Goal: Task Accomplishment & Management: Manage account settings

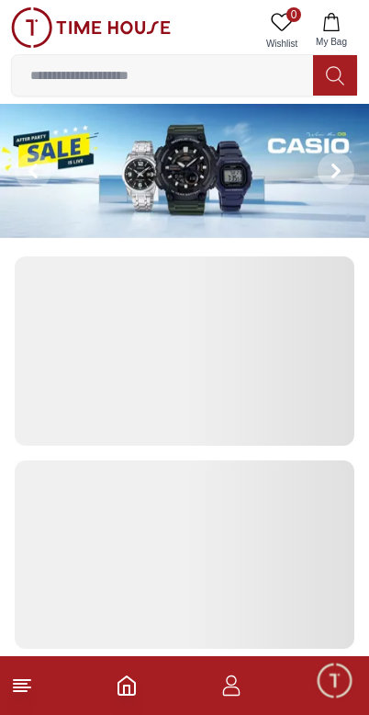
click at [232, 693] on icon "button" at bounding box center [232, 686] width 22 height 22
click at [231, 693] on icon "button" at bounding box center [232, 686] width 22 height 22
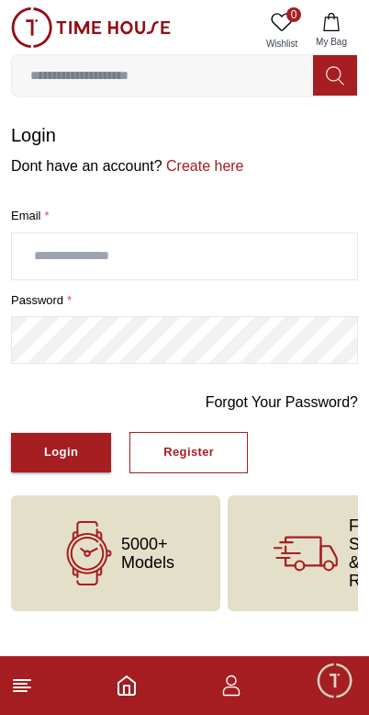
click at [227, 696] on icon "button" at bounding box center [231, 691] width 17 height 9
click at [57, 457] on div "Login" at bounding box center [61, 452] width 34 height 21
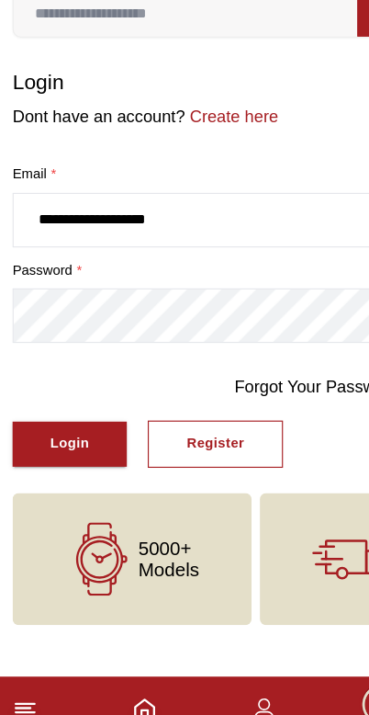
type input "**********"
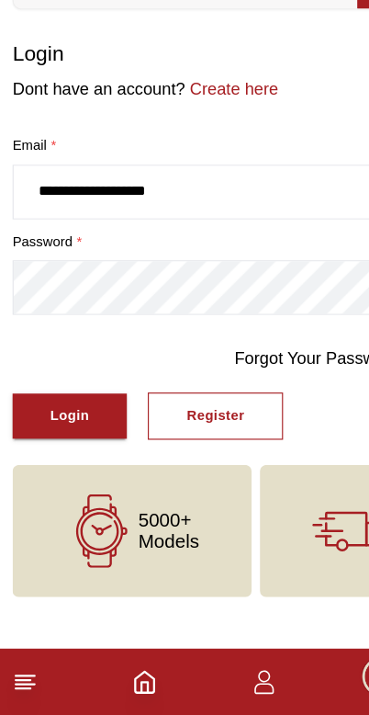
click at [65, 442] on div "Login" at bounding box center [61, 452] width 34 height 21
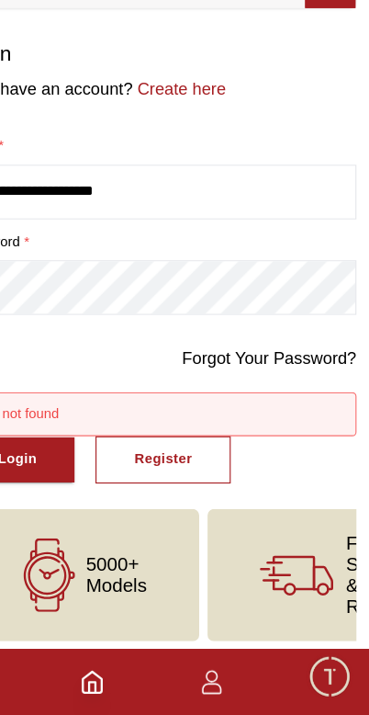
click at [246, 392] on link "Forgot Your Password?" at bounding box center [282, 403] width 153 height 22
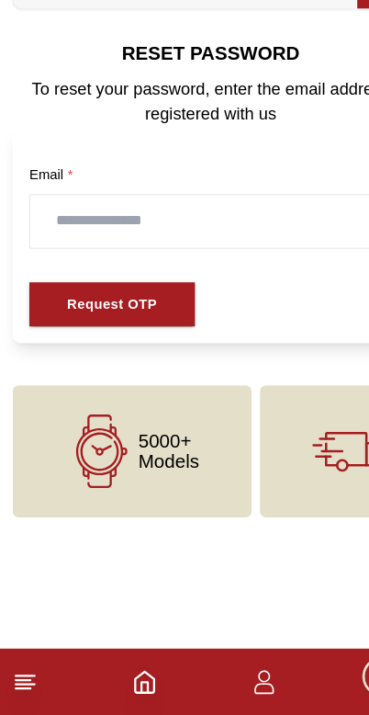
click at [74, 259] on input "text" at bounding box center [185, 282] width 316 height 46
click at [28, 675] on icon at bounding box center [22, 686] width 22 height 22
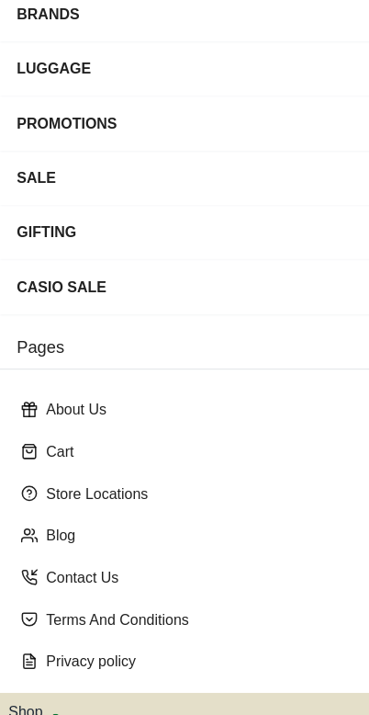
scroll to position [271, 0]
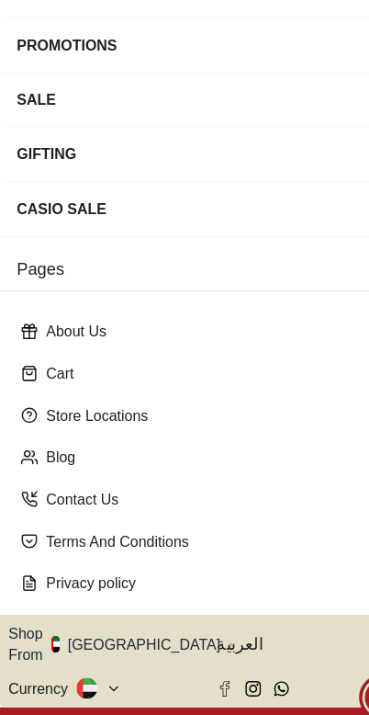
click at [265, 535] on p "Terms And Conditions" at bounding box center [191, 544] width 303 height 18
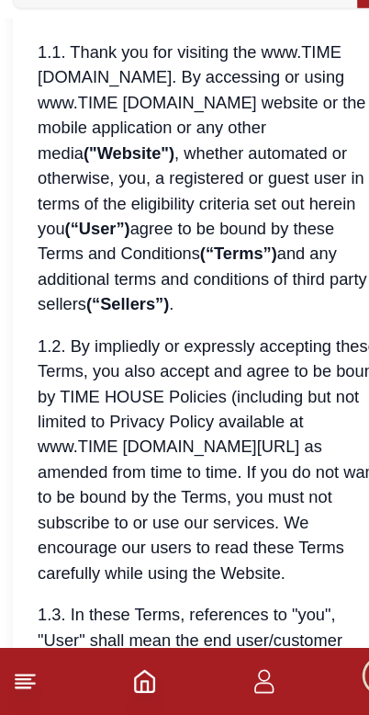
scroll to position [108, 0]
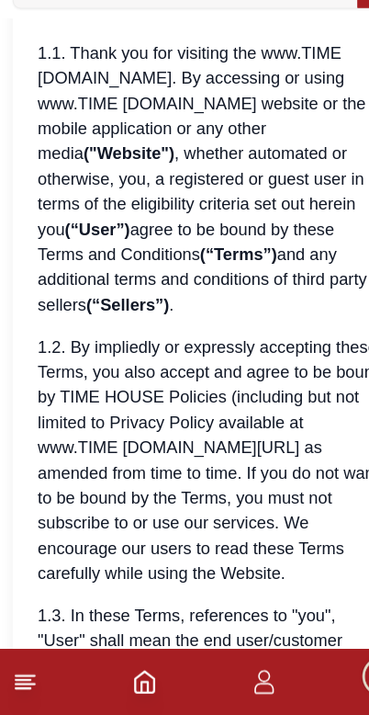
click at [229, 675] on icon "button" at bounding box center [232, 686] width 22 height 22
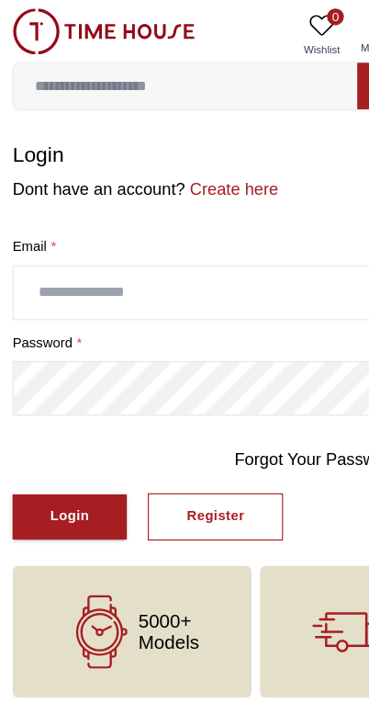
click at [49, 260] on input "text" at bounding box center [185, 256] width 346 height 46
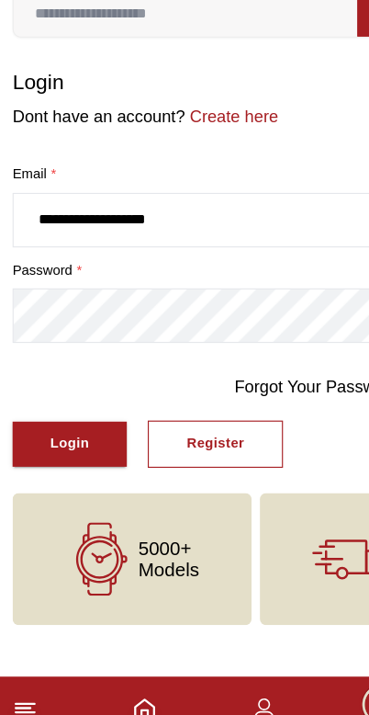
type input "**********"
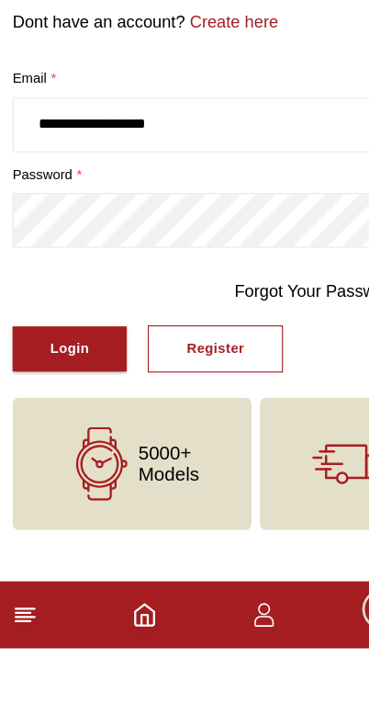
click at [59, 442] on div "Login" at bounding box center [61, 452] width 34 height 21
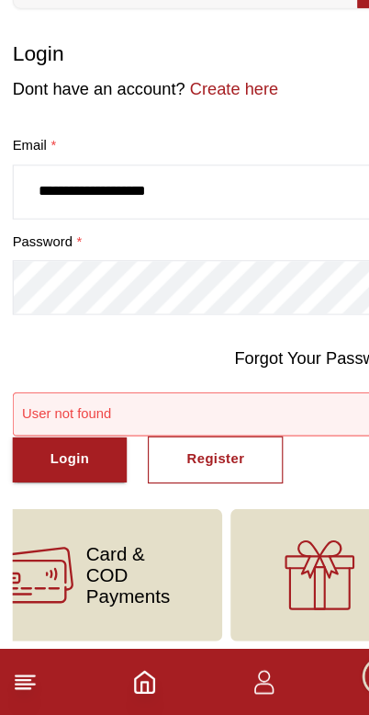
scroll to position [0, 515]
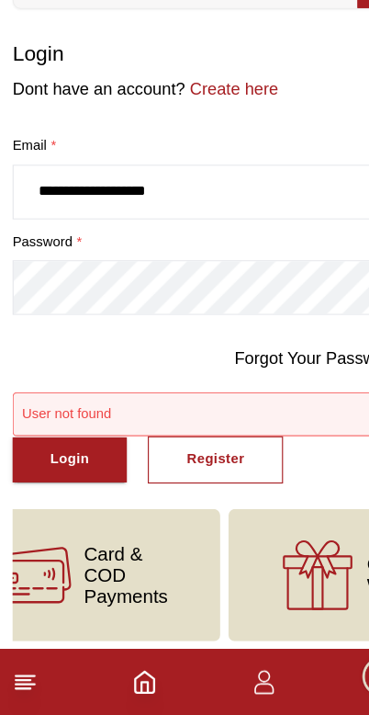
click at [230, 687] on icon "button" at bounding box center [231, 691] width 17 height 9
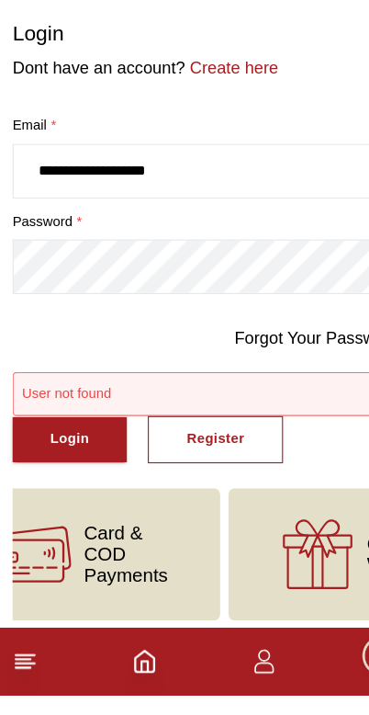
scroll to position [6, 0]
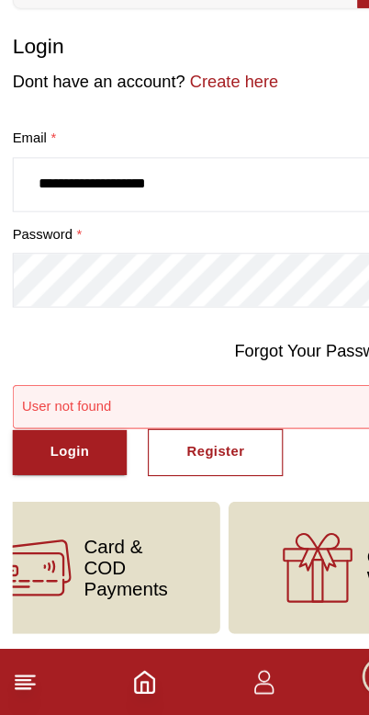
click at [137, 675] on icon "Home" at bounding box center [127, 686] width 22 height 22
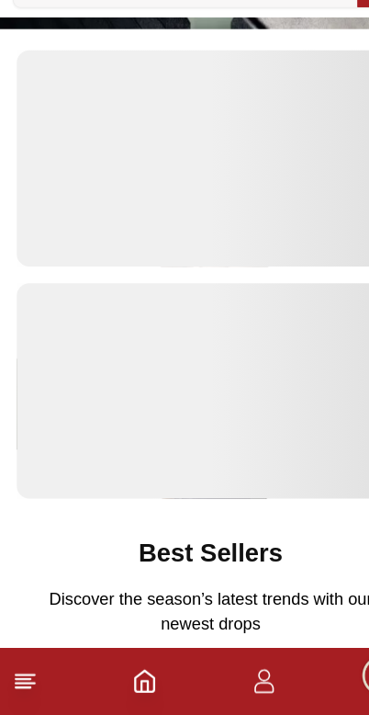
scroll to position [124, 0]
click at [233, 675] on icon "button" at bounding box center [232, 686] width 22 height 22
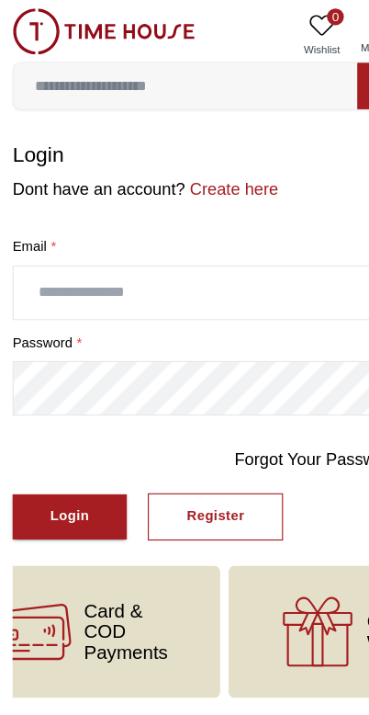
click at [189, 246] on input "text" at bounding box center [185, 256] width 346 height 46
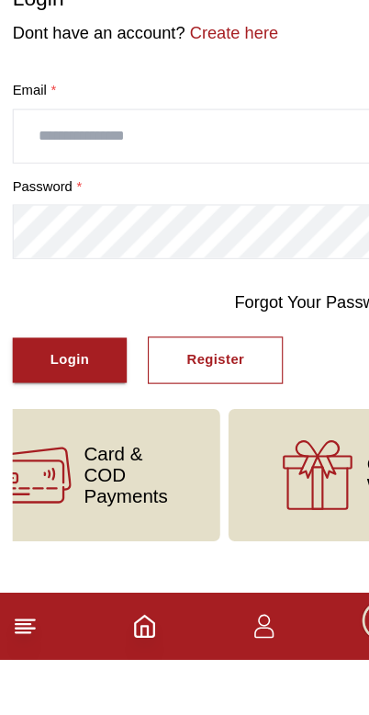
click at [276, 392] on link "Forgot Your Password?" at bounding box center [282, 403] width 153 height 22
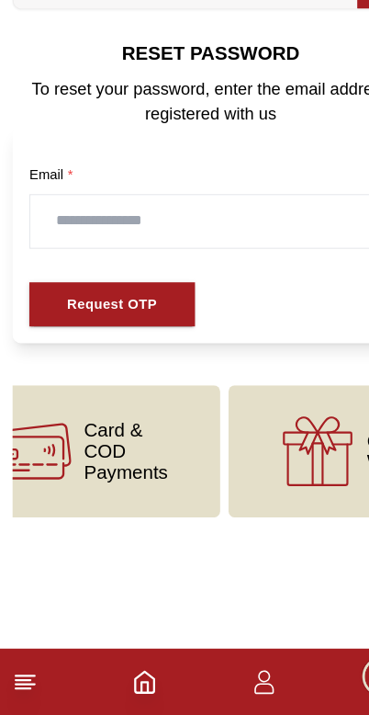
click at [239, 259] on input "text" at bounding box center [185, 282] width 316 height 46
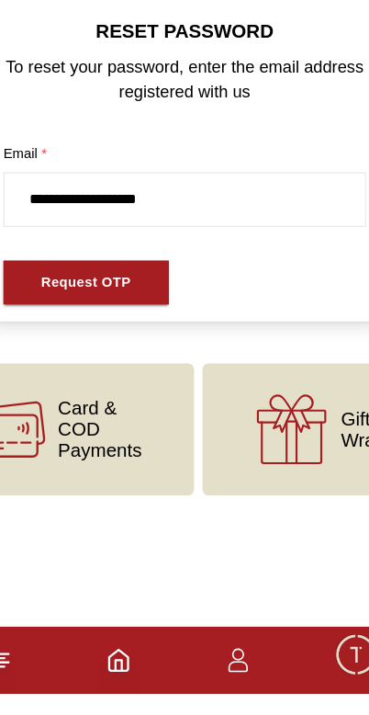
type input "**********"
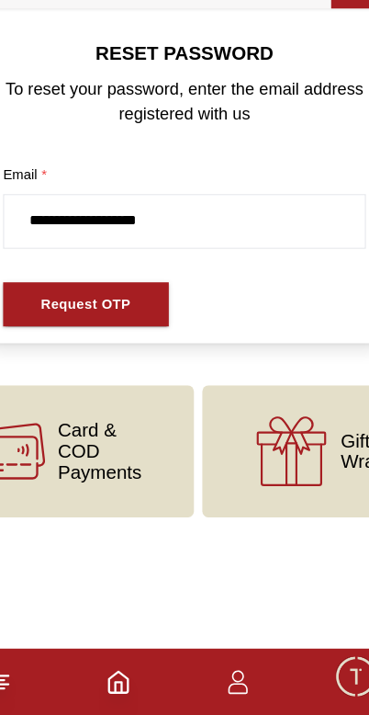
click at [113, 345] on div "Request OTP" at bounding box center [98, 355] width 79 height 21
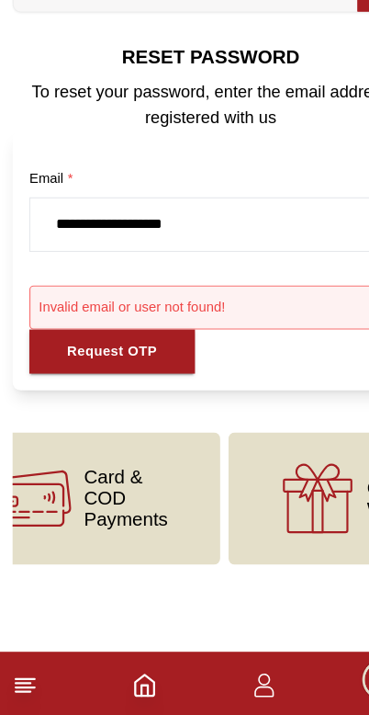
click at [232, 656] on footer at bounding box center [184, 685] width 369 height 59
click at [224, 675] on icon "button" at bounding box center [232, 686] width 22 height 22
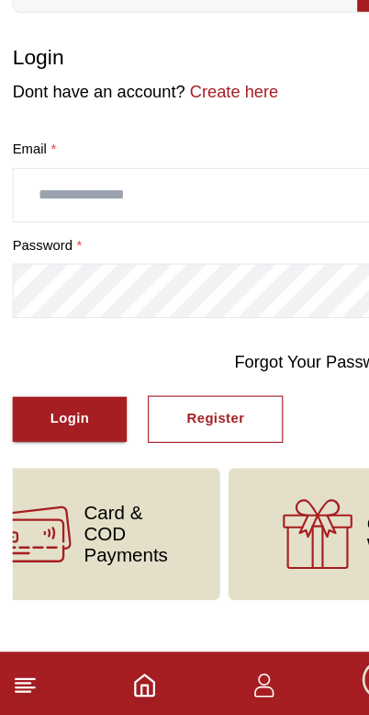
click at [232, 675] on icon "button" at bounding box center [232, 686] width 22 height 22
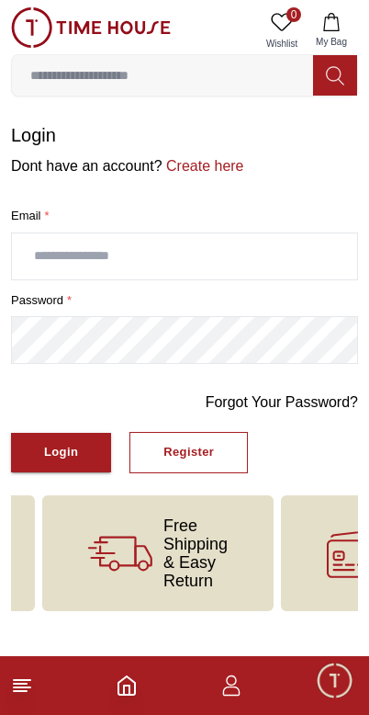
scroll to position [0, 200]
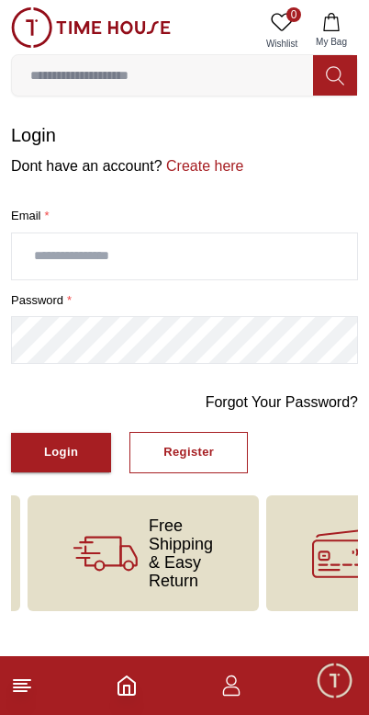
click at [24, 687] on line at bounding box center [22, 687] width 17 height 0
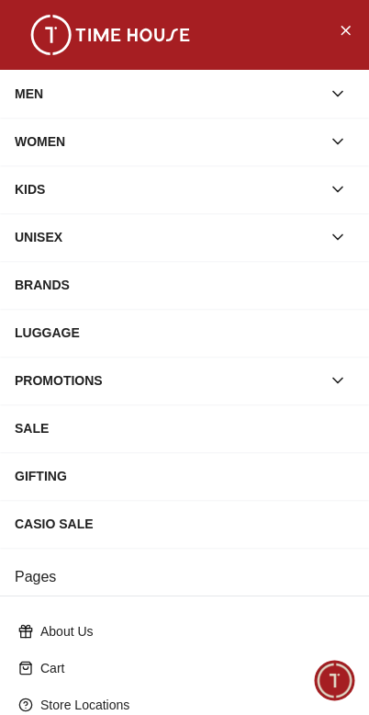
scroll to position [0, 0]
